Goal: Check status

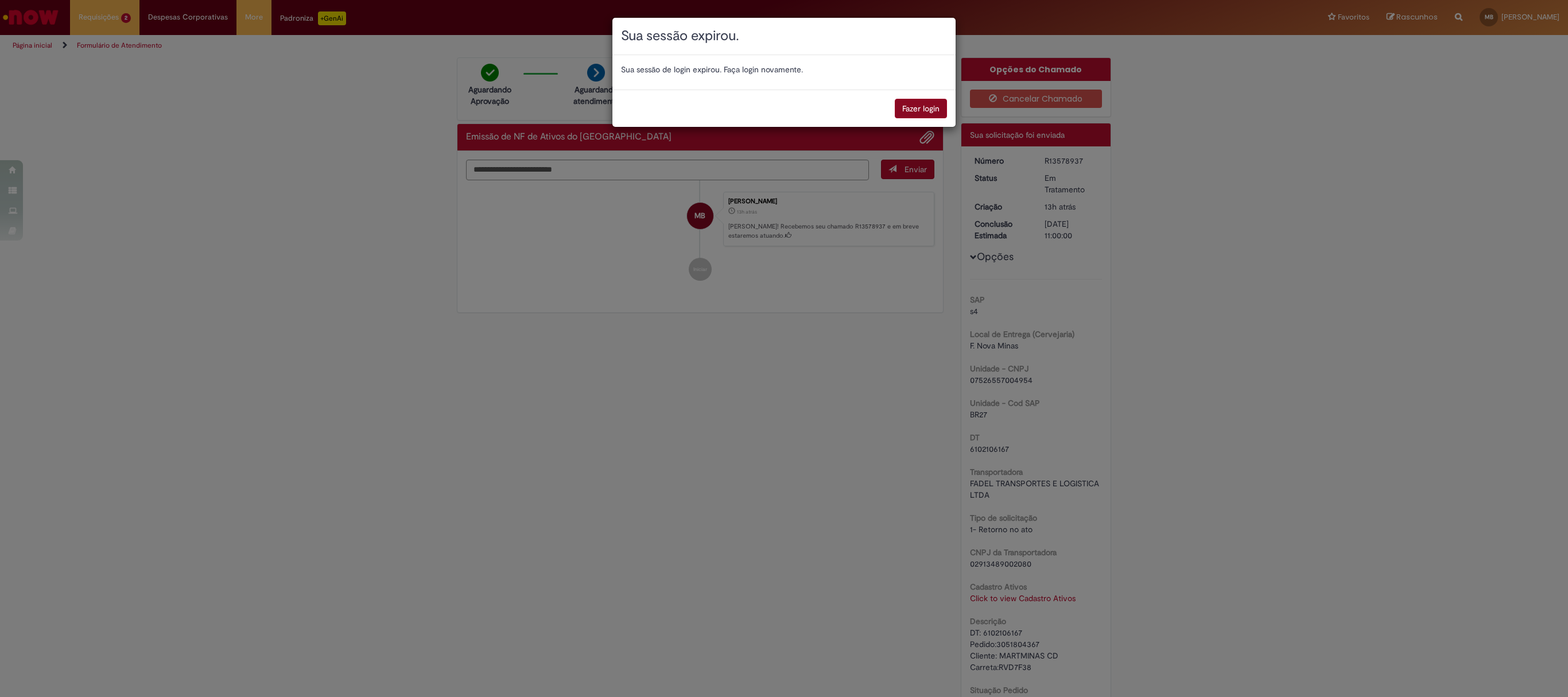
click at [930, 106] on button "Fazer login" at bounding box center [921, 109] width 53 height 20
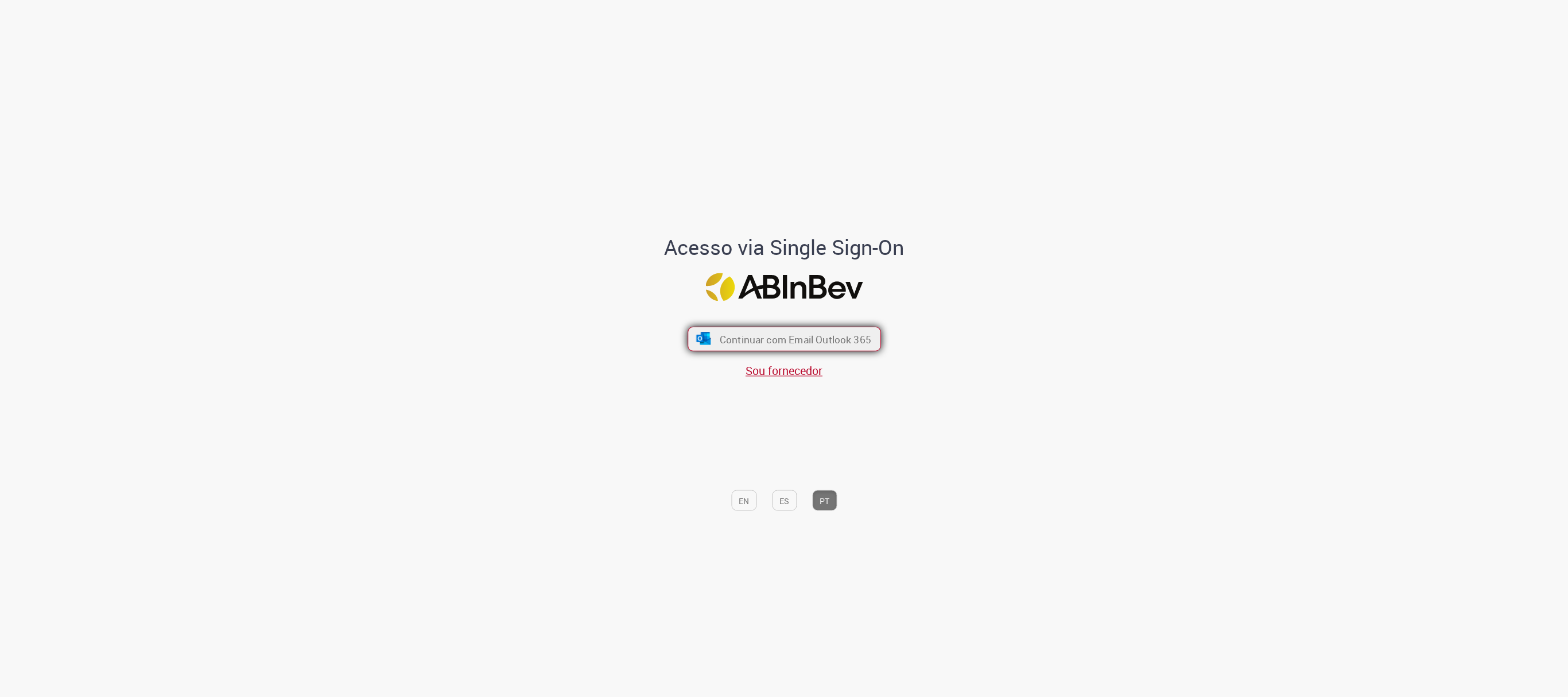
click at [790, 345] on font "Continuar com Email Outlook 365" at bounding box center [795, 338] width 151 height 13
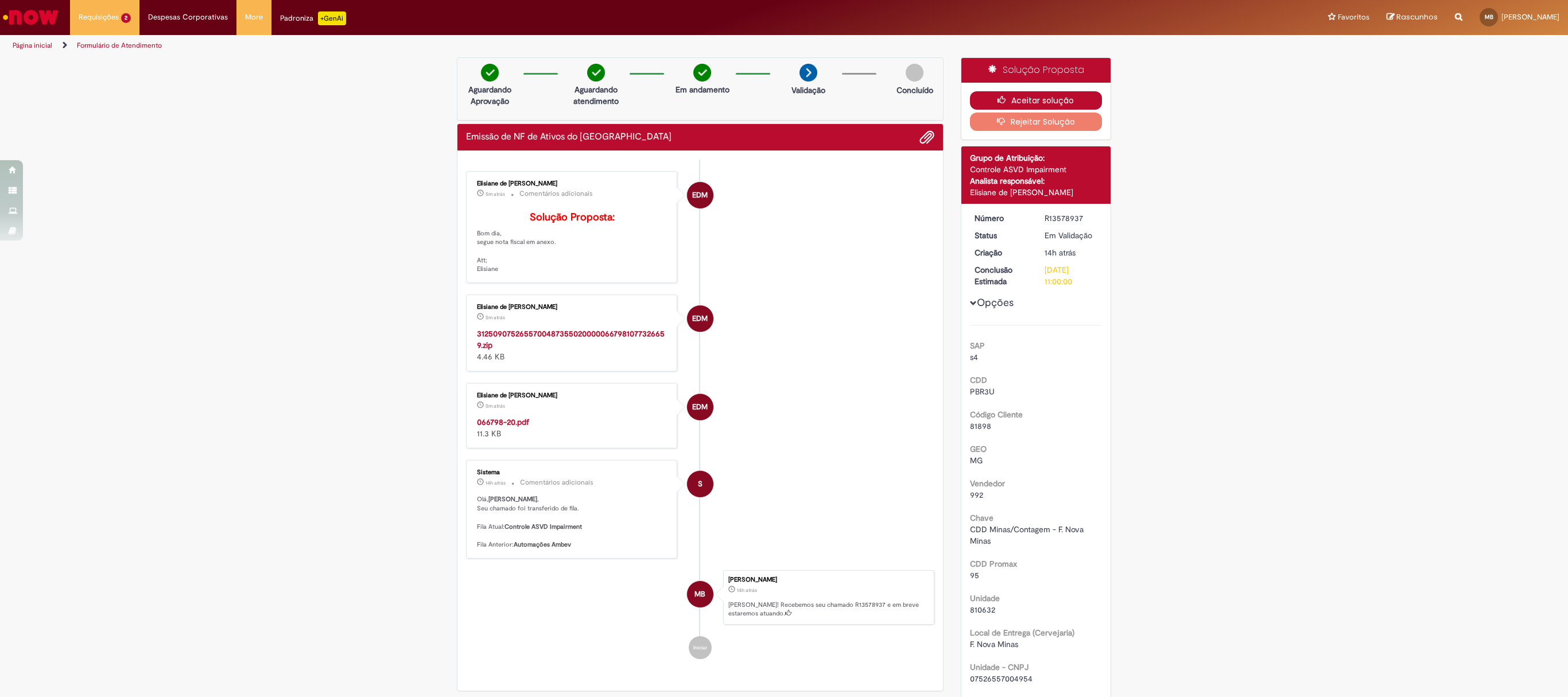
click at [989, 92] on button "Aceitar solução" at bounding box center [1036, 100] width 132 height 18
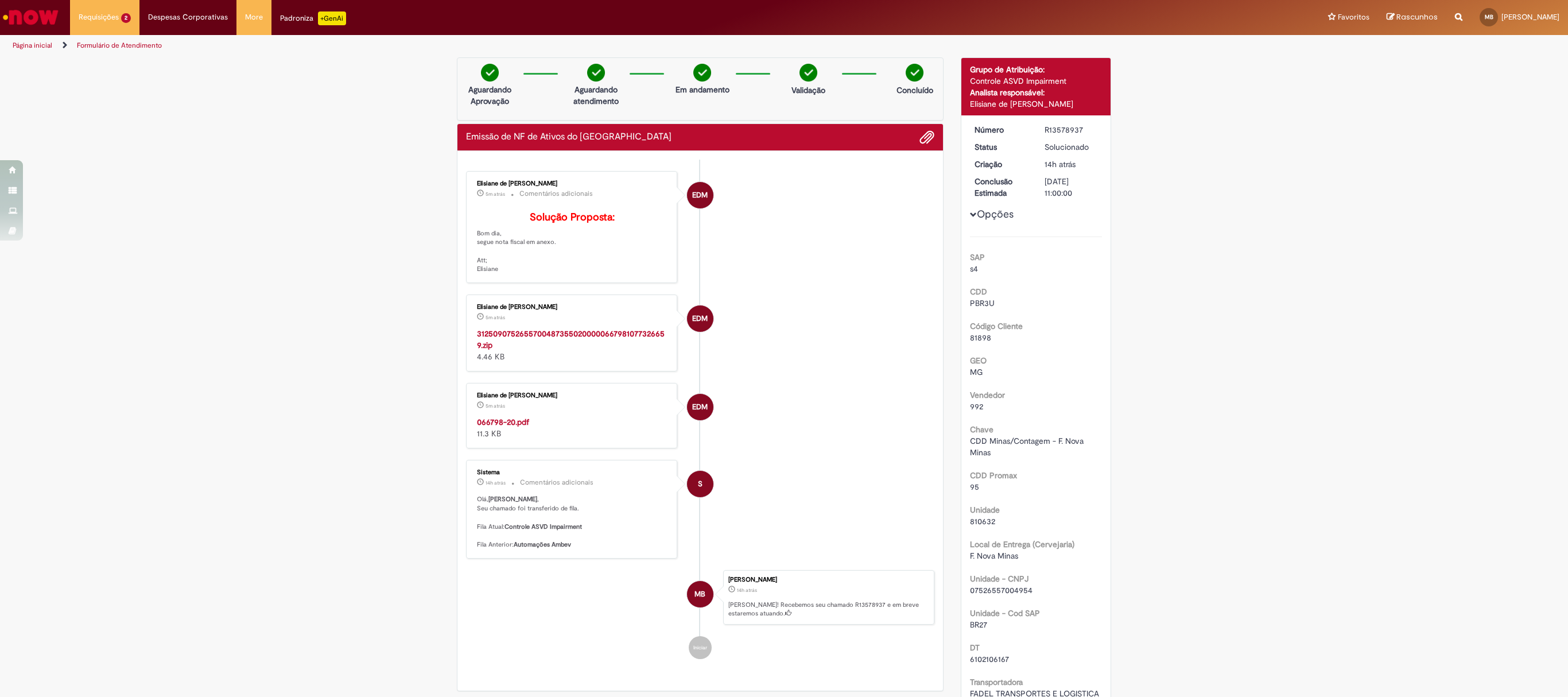
click at [489, 427] on strong "066798-20.pdf" at bounding box center [503, 422] width 53 height 11
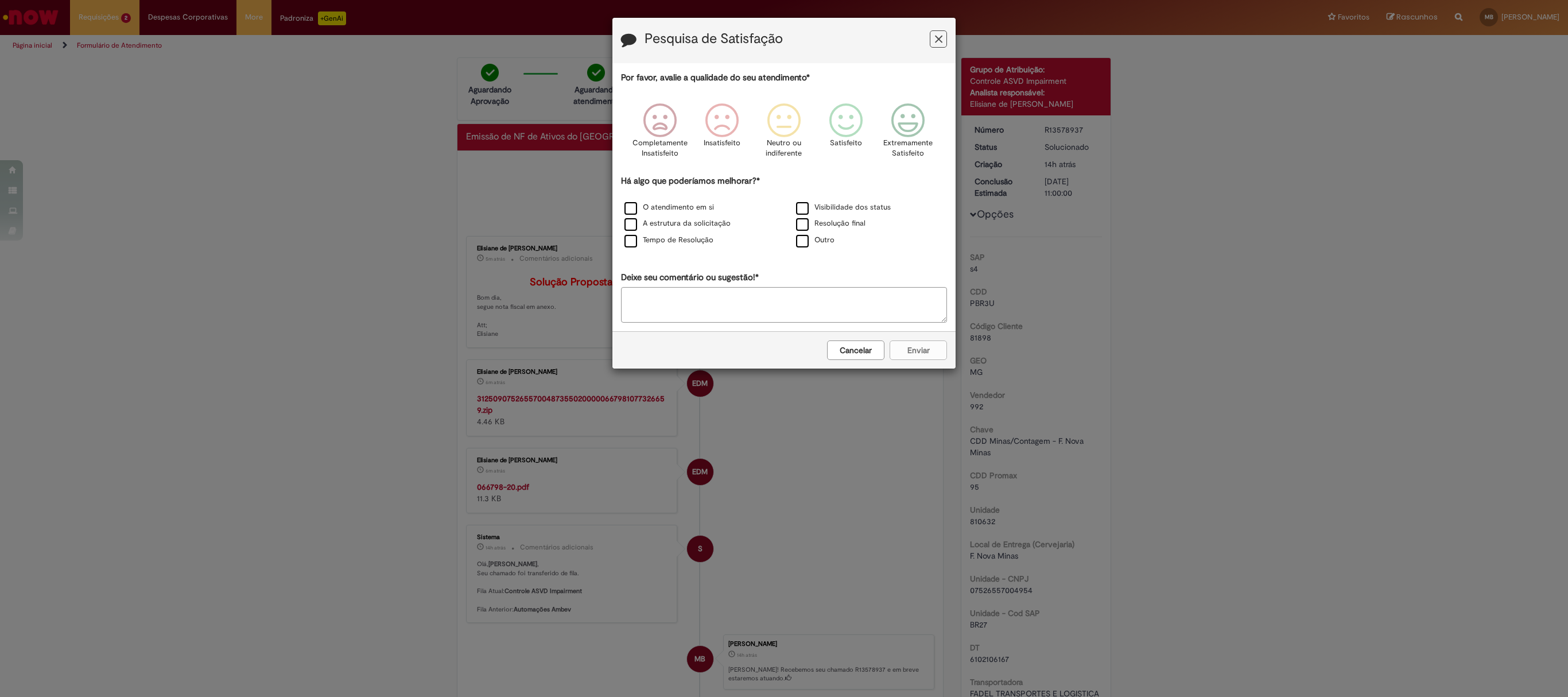
click at [865, 356] on button "Cancelar" at bounding box center [856, 350] width 57 height 20
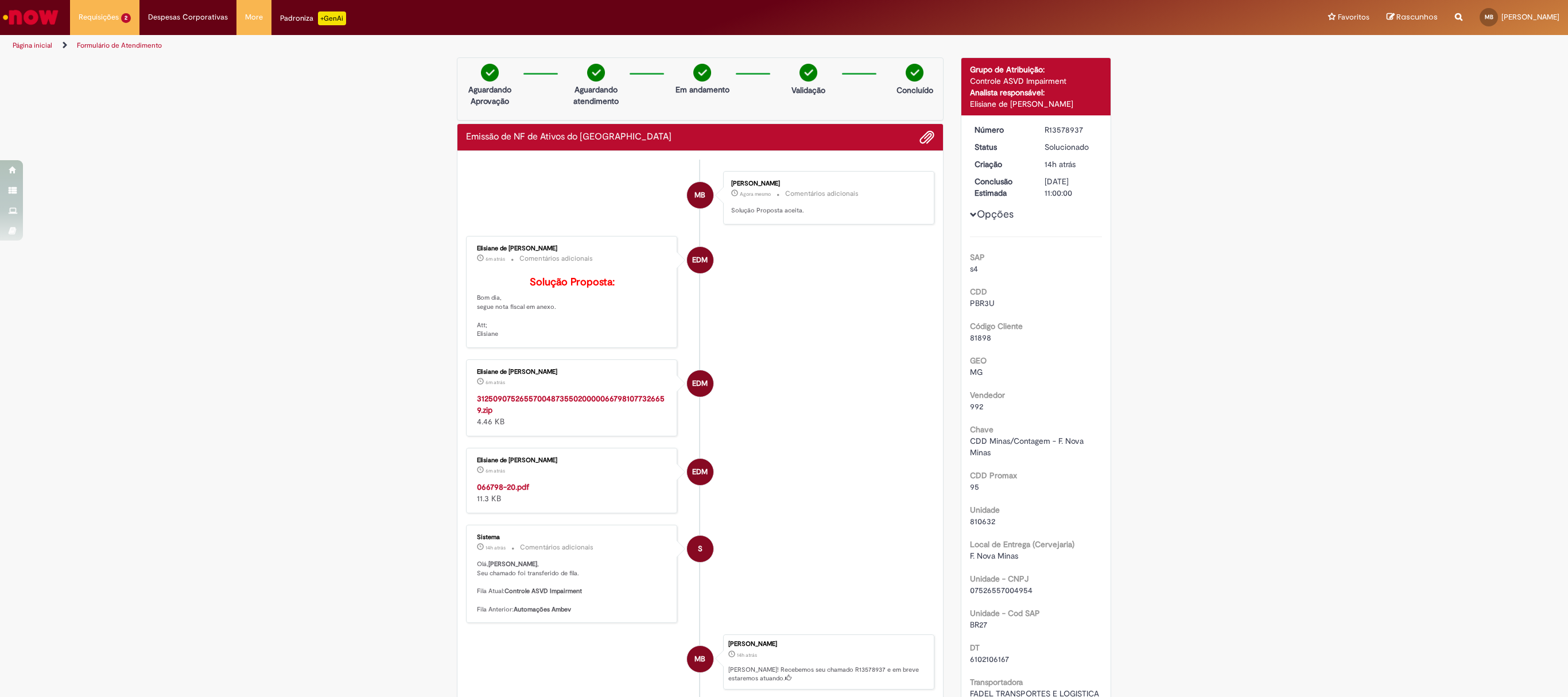
scroll to position [367, 0]
